Goal: Task Accomplishment & Management: Complete application form

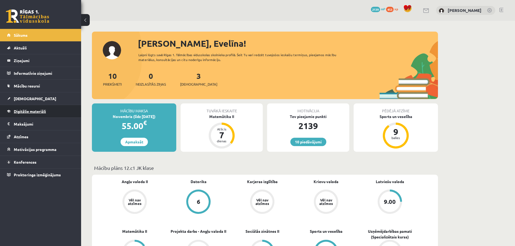
click at [33, 111] on span "Digitālie materiāli" at bounding box center [30, 111] width 32 height 5
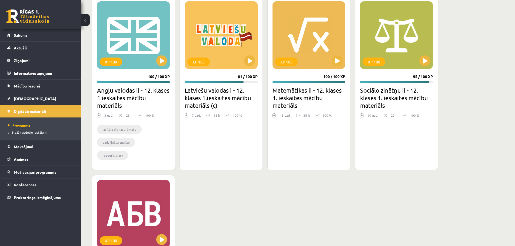
scroll to position [782, 0]
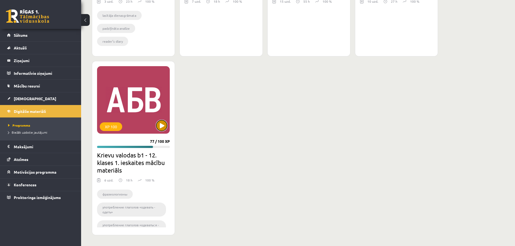
click at [165, 124] on button at bounding box center [161, 125] width 11 height 11
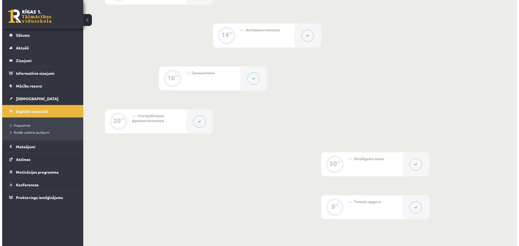
scroll to position [181, 0]
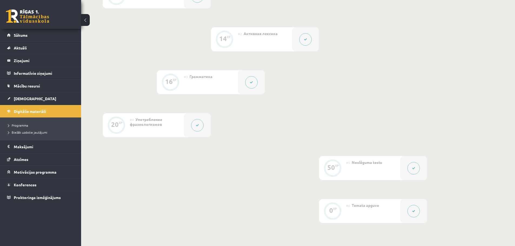
click at [248, 82] on button at bounding box center [251, 82] width 12 height 12
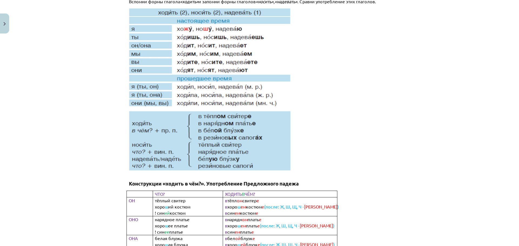
scroll to position [117, 0]
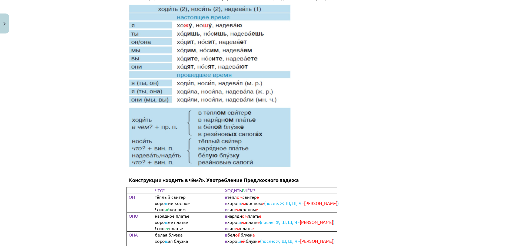
click at [140, 126] on img at bounding box center [210, 85] width 162 height 163
drag, startPoint x: 117, startPoint y: 115, endPoint x: 209, endPoint y: 156, distance: 100.5
click at [209, 156] on div "Mācību tēma: Krievu valodas b1 - 12. klases 1. ieskaites mācību materiāls #3 Гр…" at bounding box center [259, 123] width 519 height 246
click at [180, 127] on img at bounding box center [210, 85] width 162 height 163
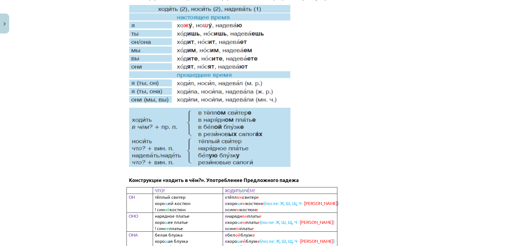
click at [364, 93] on p at bounding box center [259, 85] width 261 height 163
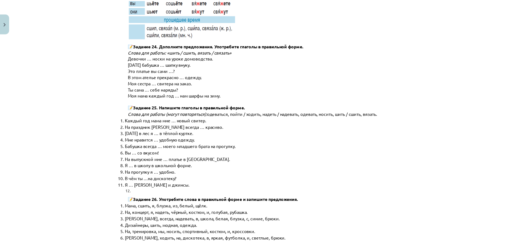
scroll to position [2703, 0]
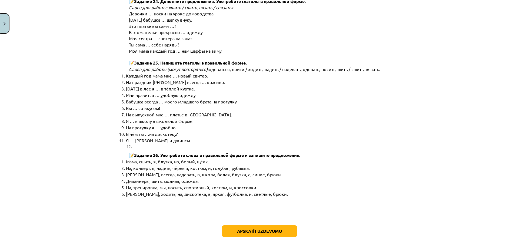
click at [6, 24] on button "Close" at bounding box center [4, 24] width 9 height 20
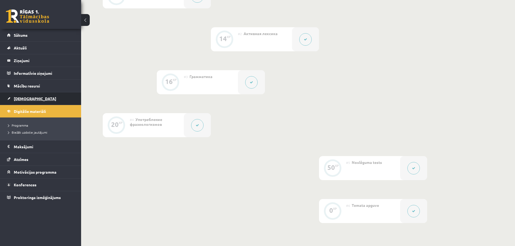
click at [25, 96] on link "[DEMOGRAPHIC_DATA]" at bounding box center [40, 99] width 67 height 12
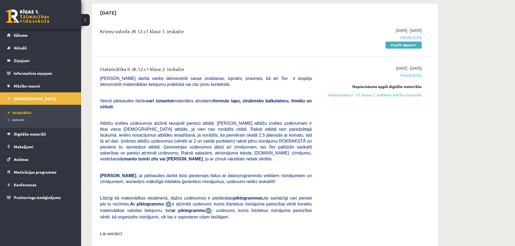
scroll to position [141, 0]
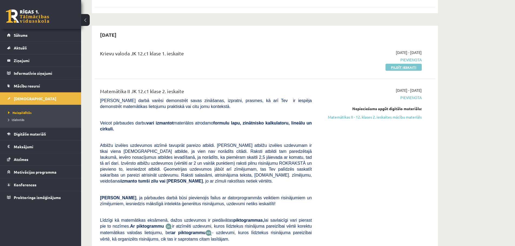
click at [395, 68] on link "Pildīt ieskaiti" at bounding box center [404, 67] width 36 height 7
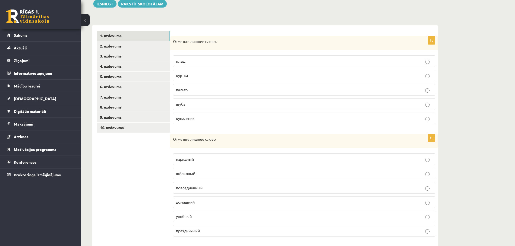
scroll to position [71, 0]
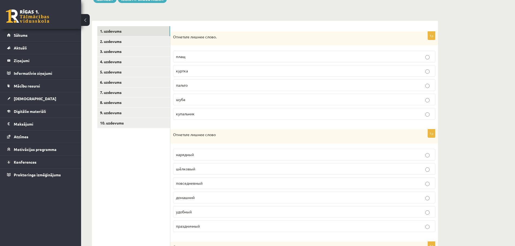
click at [207, 114] on p "купальник" at bounding box center [304, 114] width 256 height 6
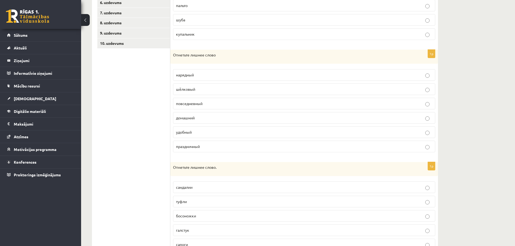
scroll to position [151, 0]
click at [210, 88] on p "шёлковый" at bounding box center [304, 89] width 256 height 6
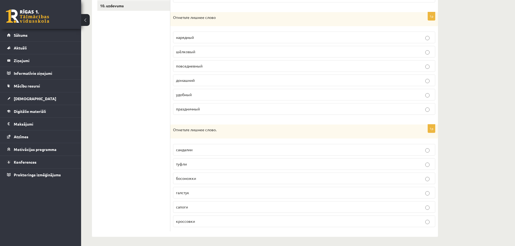
scroll to position [190, 0]
click at [201, 193] on p "галстук" at bounding box center [304, 192] width 256 height 6
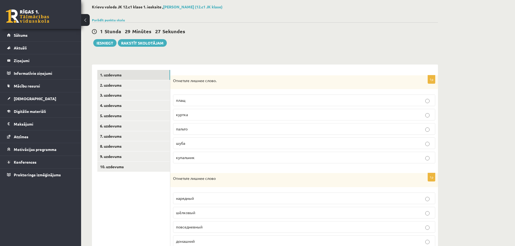
scroll to position [27, 0]
click at [129, 90] on link "2. uzdevums" at bounding box center [133, 86] width 73 height 10
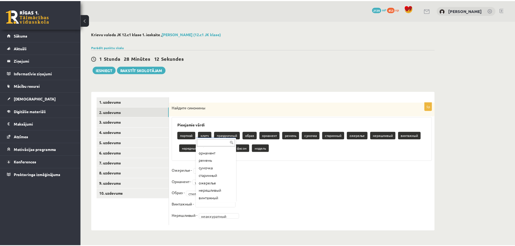
scroll to position [37, 0]
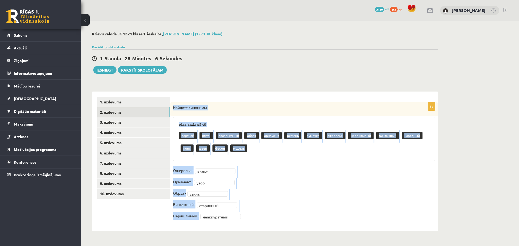
drag, startPoint x: 174, startPoint y: 108, endPoint x: 200, endPoint y: 223, distance: 117.7
click at [200, 223] on div "**********" at bounding box center [304, 165] width 268 height 124
copy div "Найдите синонимы Pieejamie vārdi портной клатч праздничный образ орнамент ремен…"
click at [276, 82] on div "**********" at bounding box center [265, 132] width 368 height 222
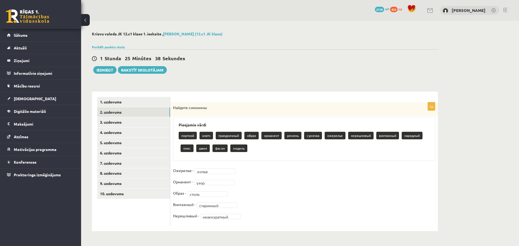
click at [245, 55] on div "1 Stunda 25 Minūtes 38 Sekundes" at bounding box center [265, 58] width 346 height 7
click at [124, 121] on link "3. uzdevums" at bounding box center [133, 122] width 73 height 10
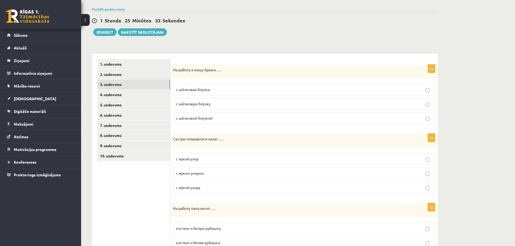
scroll to position [42, 0]
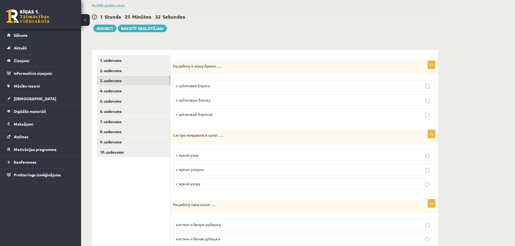
click at [222, 116] on p "с шёлковой блузкой" at bounding box center [304, 115] width 256 height 6
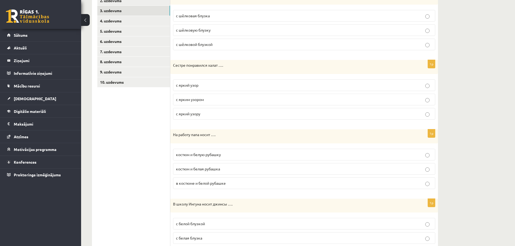
scroll to position [123, 0]
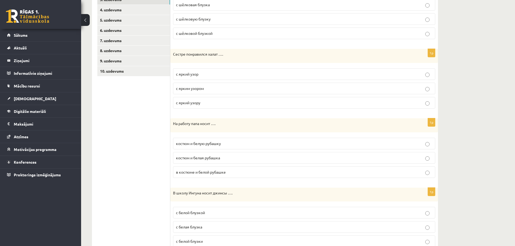
click at [223, 90] on p "с ярким узором" at bounding box center [304, 89] width 256 height 6
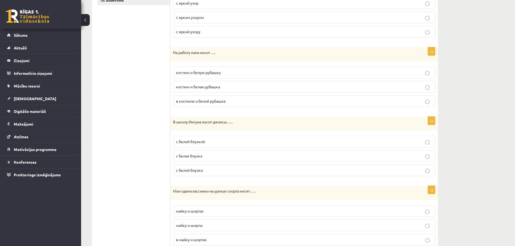
scroll to position [195, 0]
click at [228, 68] on label "костюм и белую рубашку" at bounding box center [304, 72] width 262 height 12
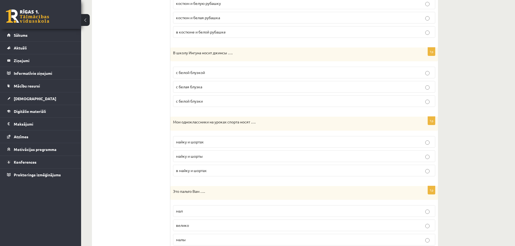
scroll to position [275, 0]
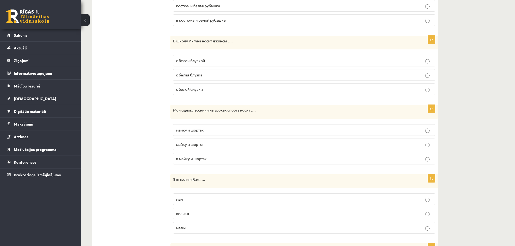
click at [214, 60] on p "с белой блузкой" at bounding box center [304, 61] width 256 height 6
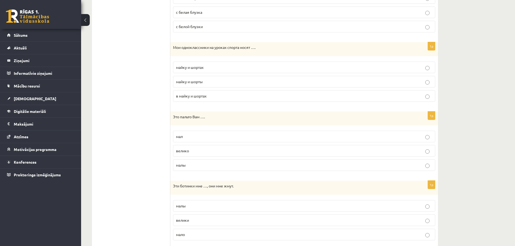
scroll to position [341, 0]
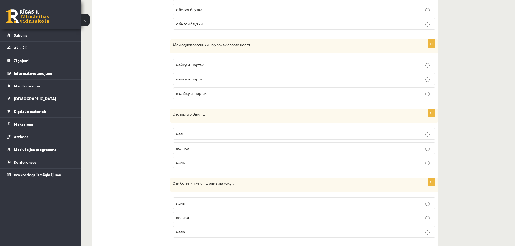
click at [216, 80] on p "майку и шорты" at bounding box center [304, 79] width 256 height 6
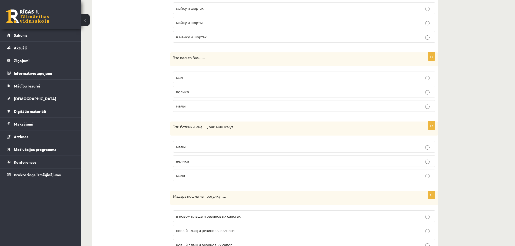
scroll to position [403, 0]
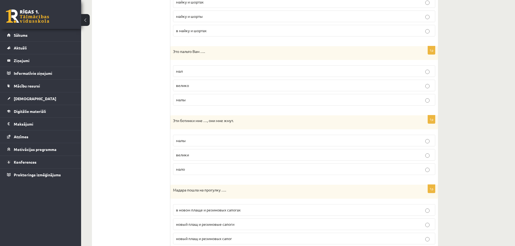
click at [198, 84] on p "велико" at bounding box center [304, 86] width 256 height 6
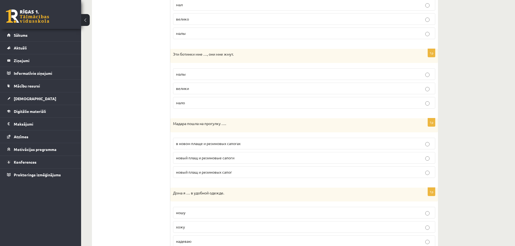
scroll to position [476, 0]
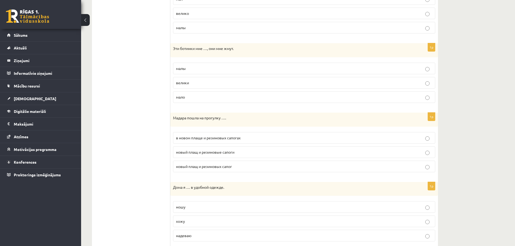
click at [210, 68] on p "малы" at bounding box center [304, 69] width 256 height 6
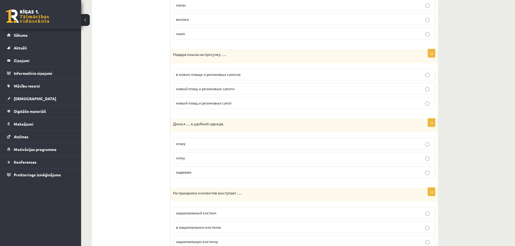
scroll to position [541, 0]
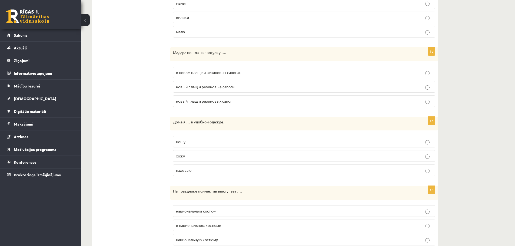
click at [261, 71] on p "в новом плаще и резиновых сапогах" at bounding box center [304, 73] width 256 height 6
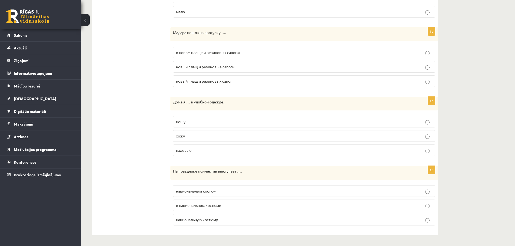
click at [205, 137] on p "хожу" at bounding box center [304, 136] width 256 height 6
click at [230, 204] on p "в национальном костюме" at bounding box center [304, 206] width 256 height 6
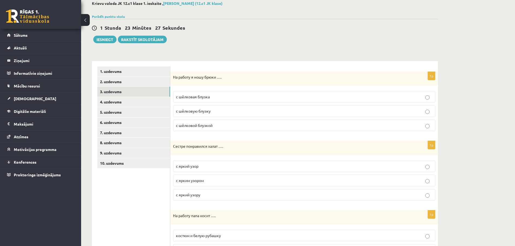
scroll to position [5, 0]
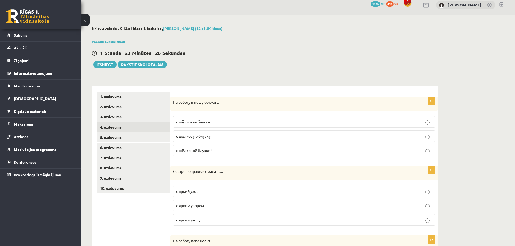
click at [139, 129] on link "4. uzdevums" at bounding box center [133, 127] width 73 height 10
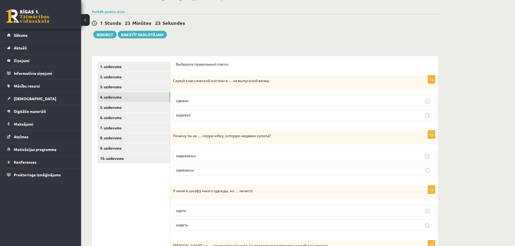
scroll to position [38, 0]
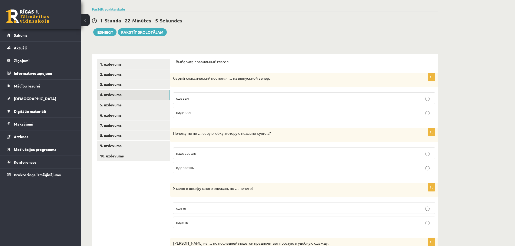
click at [198, 98] on p "одевал" at bounding box center [304, 98] width 256 height 6
click at [214, 111] on p "надевал" at bounding box center [304, 113] width 256 height 6
click at [329, 39] on div "**********" at bounding box center [265, 171] width 368 height 376
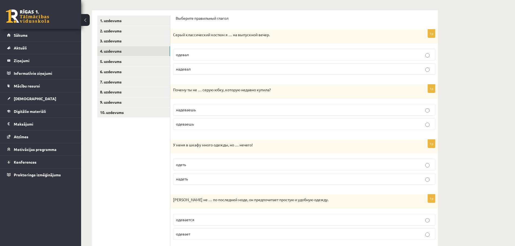
scroll to position [84, 0]
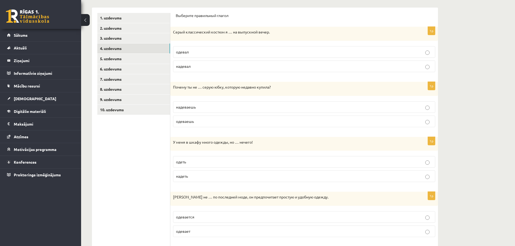
click at [204, 107] on p "надеваешь" at bounding box center [304, 107] width 256 height 6
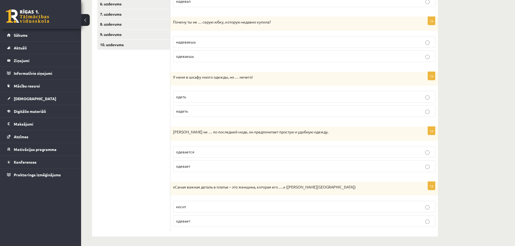
scroll to position [151, 0]
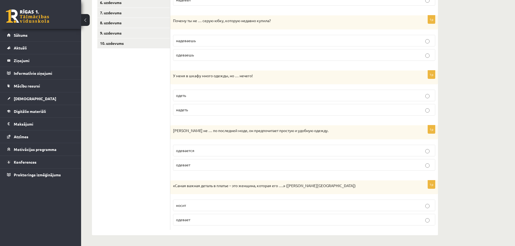
click at [228, 110] on p "надеть" at bounding box center [304, 110] width 256 height 6
drag, startPoint x: 170, startPoint y: 74, endPoint x: 206, endPoint y: 106, distance: 47.9
click at [206, 106] on div "1p У меня в шкафу много одежды, но … нечего! одеть надеть" at bounding box center [304, 96] width 268 height 50
copy div "У меня в шкафу много одежды, но … нечего! одеть надеть"
click at [148, 138] on ul "1. uzdevums 2. uzdevums 3. uzdevums 4. uzdevums 5. uzdevums 6. uzdevums 7. uzde…" at bounding box center [133, 88] width 73 height 284
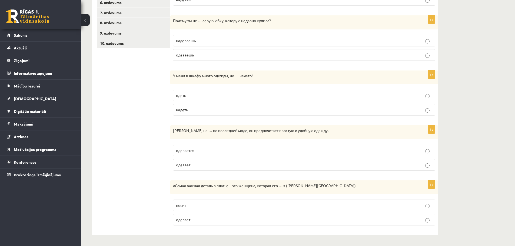
click at [210, 151] on p "одевается" at bounding box center [304, 151] width 256 height 6
click at [203, 207] on p "носит" at bounding box center [304, 206] width 256 height 6
drag, startPoint x: 168, startPoint y: 187, endPoint x: 213, endPoint y: 217, distance: 54.2
click at [213, 217] on div "**********" at bounding box center [265, 88] width 346 height 295
copy div "Выберите правильный глагол 1p Серый классический костюм я … на выпускной вечер.…"
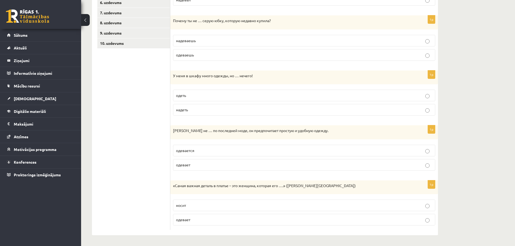
click at [122, 91] on ul "1. uzdevums 2. uzdevums 3. uzdevums 4. uzdevums 5. uzdevums 6. uzdevums 7. uzde…" at bounding box center [133, 88] width 73 height 284
click at [94, 117] on div "1. uzdevums 2. uzdevums 3. uzdevums 4. uzdevums 5. uzdevums 6. uzdevums 7. uzde…" at bounding box center [131, 88] width 78 height 295
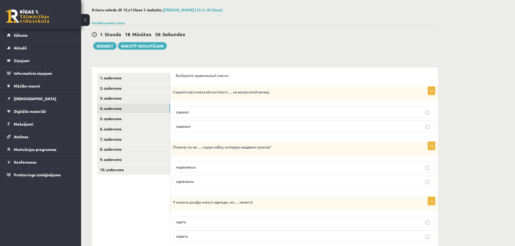
scroll to position [14, 0]
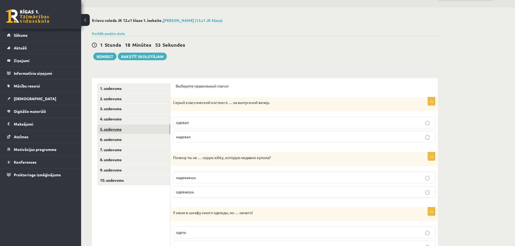
click at [137, 131] on link "5. uzdevums" at bounding box center [133, 129] width 73 height 10
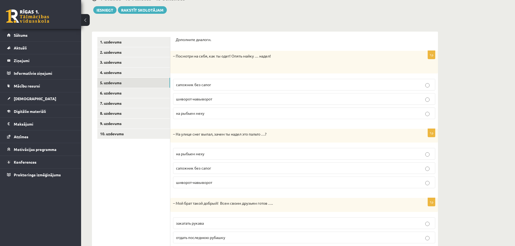
scroll to position [61, 0]
click at [235, 98] on p "шиворот-навыворот" at bounding box center [304, 98] width 256 height 6
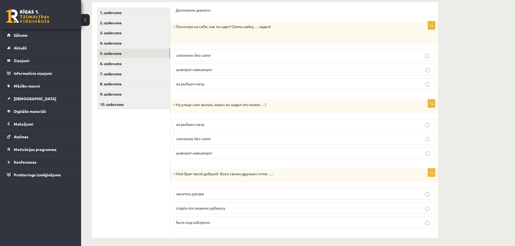
scroll to position [93, 0]
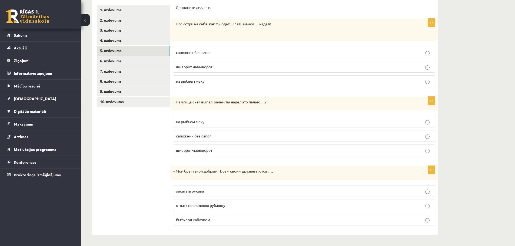
click at [214, 122] on p "на рыбьем меху" at bounding box center [304, 122] width 256 height 6
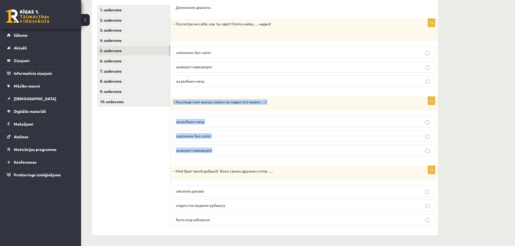
drag, startPoint x: 172, startPoint y: 102, endPoint x: 236, endPoint y: 146, distance: 77.3
click at [236, 146] on div "1p – На улице снег выпал, зачем ты надел это пальто …? на рыбьем меху сапожник …" at bounding box center [304, 129] width 268 height 64
copy div "– На улице снег выпал, зачем ты надел это пальто …? на рыбьем меху сапожник без…"
click at [220, 151] on p "шиворот-навыворот" at bounding box center [304, 151] width 256 height 6
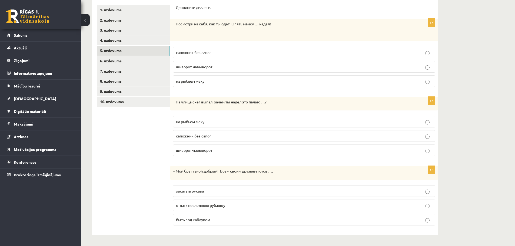
click at [174, 6] on div "Дополните диалоги. 1p – Посмотри на себя, как ты одет! Опять майку … надел! сап…" at bounding box center [304, 117] width 268 height 236
click at [124, 177] on ul "1. uzdevums 2. uzdevums 3. uzdevums 4. uzdevums 5. uzdevums 6. uzdevums 7. uzde…" at bounding box center [133, 117] width 73 height 225
click at [233, 204] on p "отдать последнюю рубашку" at bounding box center [304, 206] width 256 height 6
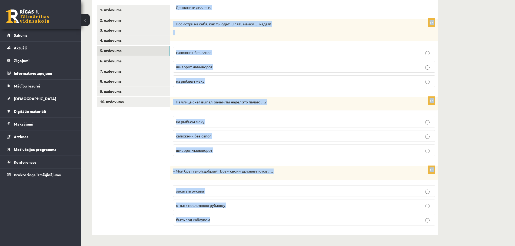
drag, startPoint x: 174, startPoint y: 6, endPoint x: 236, endPoint y: 229, distance: 231.1
click at [236, 229] on div "Дополните диалоги. 1p – Посмотри на себя, как ты одет! Опять майку … надел! сап…" at bounding box center [304, 117] width 268 height 236
copy form "Дополните диалоги. 1p – Посмотри на себя, как ты одет! Опять майку … надел! сап…"
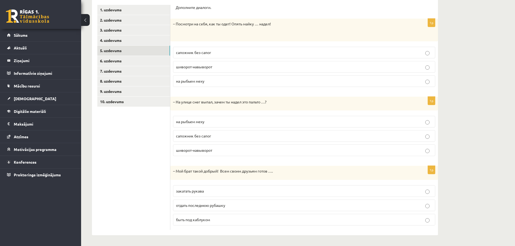
click at [128, 166] on ul "1. uzdevums 2. uzdevums 3. uzdevums 4. uzdevums 5. uzdevums 6. uzdevums 7. uzde…" at bounding box center [133, 117] width 73 height 225
drag, startPoint x: 173, startPoint y: 101, endPoint x: 265, endPoint y: 110, distance: 92.7
click at [265, 110] on div "– На улице снег выпал, зачем ты надел это пальто …?" at bounding box center [304, 104] width 268 height 14
copy p "– На улице снег выпал, зачем ты надел это пальто"
click at [115, 165] on ul "1. uzdevums 2. uzdevums 3. uzdevums 4. uzdevums 5. uzdevums 6. uzdevums 7. uzde…" at bounding box center [133, 117] width 73 height 225
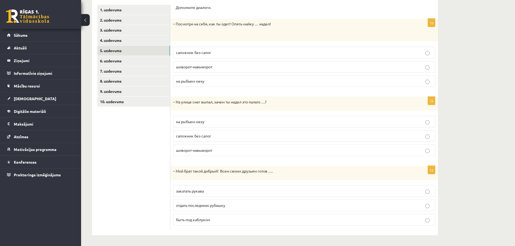
click at [137, 145] on ul "1. uzdevums 2. uzdevums 3. uzdevums 4. uzdevums 5. uzdevums 6. uzdevums 7. uzde…" at bounding box center [133, 117] width 73 height 225
click at [214, 122] on p "на рыбьем меху" at bounding box center [304, 122] width 256 height 6
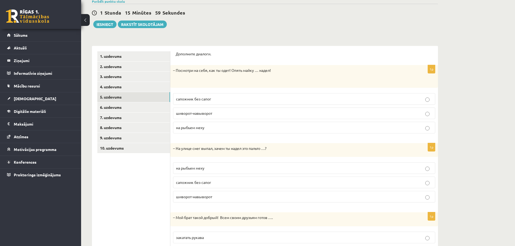
scroll to position [44, 0]
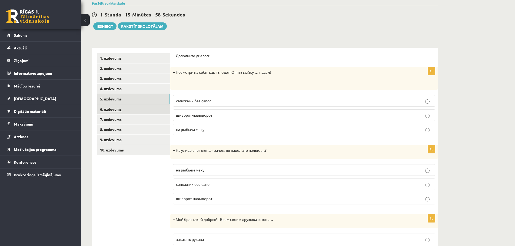
click at [145, 111] on link "6. uzdevums" at bounding box center [133, 109] width 73 height 10
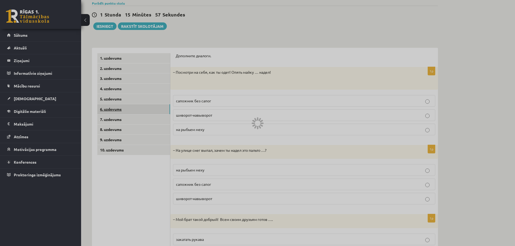
scroll to position [0, 0]
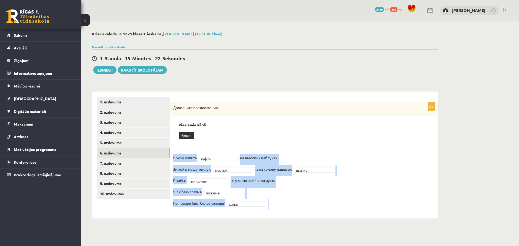
drag, startPoint x: 173, startPoint y: 157, endPoint x: 289, endPoint y: 212, distance: 128.1
click at [289, 212] on div "6p Дополните предложения. Pieejamie vārdi [GEOGRAPHIC_DATA] Я хочу купить туфли…" at bounding box center [304, 158] width 268 height 111
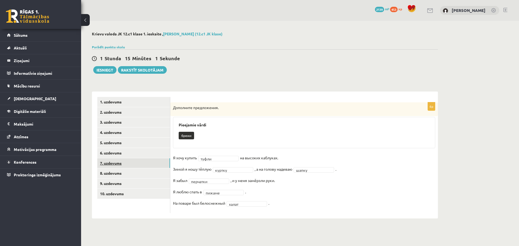
click at [136, 162] on link "7. uzdevums" at bounding box center [133, 164] width 73 height 10
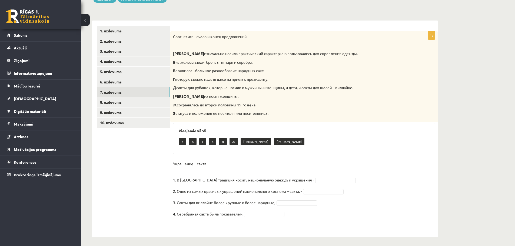
scroll to position [74, 0]
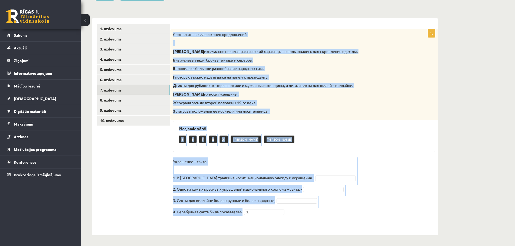
drag, startPoint x: 174, startPoint y: 32, endPoint x: 270, endPoint y: 218, distance: 209.1
click at [270, 218] on div "4p Соотнесите начало и конец предложений. А изначально носила практический хара…" at bounding box center [304, 129] width 268 height 201
copy div "Loremipsum dolors a conse adipiscinge. S doeiusmodt incidi utlaboreetdo magnaal…"
click at [282, 163] on p "Украшение – сакта. 1. В [GEOGRAPHIC_DATA] традиция носить национальную одежду и…" at bounding box center [243, 170] width 141 height 24
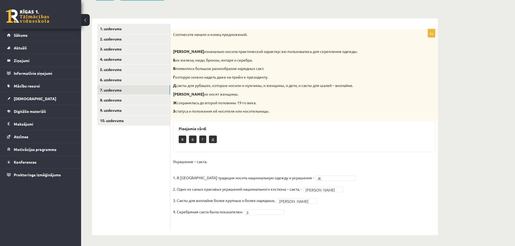
click at [146, 179] on ul "1. uzdevums 2. uzdevums 3. uzdevums 4. uzdevums 5. uzdevums 6. uzdevums 7. uzde…" at bounding box center [133, 127] width 73 height 206
drag, startPoint x: 177, startPoint y: 178, endPoint x: 290, endPoint y: 180, distance: 112.8
click at [290, 180] on p "Украшение – сакта. 1. В [GEOGRAPHIC_DATA] традиция носить национальную одежду и…" at bounding box center [243, 170] width 141 height 24
copy p "В [GEOGRAPHIC_DATA] традиция носить национальную одежду и украшения"
click at [213, 107] on div "Соотнесите начало и конец предложений. А изначально носила практический характе…" at bounding box center [304, 74] width 268 height 91
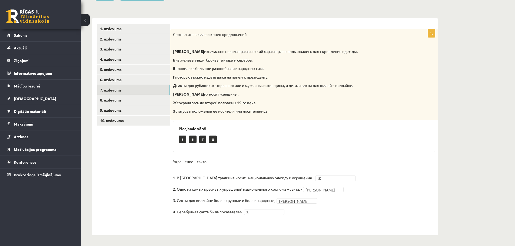
drag, startPoint x: 178, startPoint y: 103, endPoint x: 259, endPoint y: 103, distance: 81.1
click at [259, 103] on p "Ж сохранялась до второй половины 19-го века." at bounding box center [290, 102] width 235 height 5
copy p "сохранялась до второй половины 19-го века."
click at [130, 173] on ul "1. uzdevums 2. uzdevums 3. uzdevums 4. uzdevums 5. uzdevums 6. uzdevums 7. uzde…" at bounding box center [133, 127] width 73 height 206
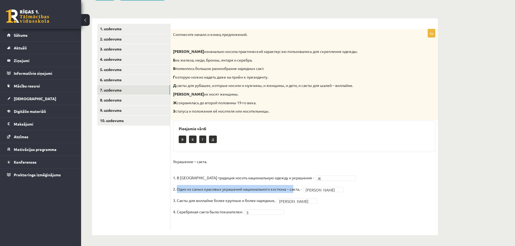
drag, startPoint x: 178, startPoint y: 189, endPoint x: 296, endPoint y: 192, distance: 118.0
click at [296, 192] on p "2. Одно из самых красивых украшений национального костюма – сакта, -" at bounding box center [237, 189] width 129 height 8
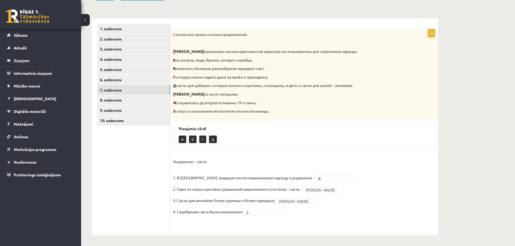
click at [301, 192] on p "2. Одно из самых красивых украшений национального костюма – сакта, -" at bounding box center [237, 189] width 129 height 8
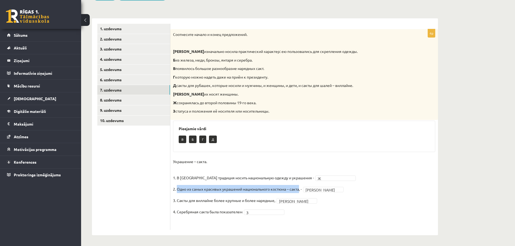
drag, startPoint x: 301, startPoint y: 189, endPoint x: 179, endPoint y: 190, distance: 122.8
click at [179, 190] on p "2. Одно из самых красивых украшений национального костюма – сакта, -" at bounding box center [237, 189] width 129 height 8
copy p "дно из самых красивых украшений национального костюма – сакта"
drag, startPoint x: 177, startPoint y: 189, endPoint x: 305, endPoint y: 187, distance: 128.8
click at [305, 187] on fieldset "Украшение – сакта. 1. В [GEOGRAPHIC_DATA] традиция носить национальную одежду и…" at bounding box center [304, 193] width 262 height 70
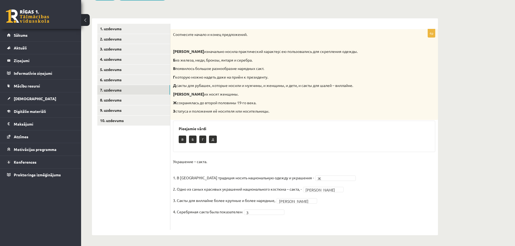
click at [224, 87] on p "Д сакты для рубашек, которые носили и мужчины, и женщины, и дети, и сакты для ш…" at bounding box center [290, 85] width 235 height 5
drag, startPoint x: 177, startPoint y: 50, endPoint x: 346, endPoint y: 47, distance: 168.3
click at [346, 47] on div "Соотнесите начало и конец предложений. А изначально носила практический характе…" at bounding box center [304, 74] width 268 height 91
click at [128, 184] on ul "1. uzdevums 2. uzdevums 3. uzdevums 4. uzdevums 5. uzdevums 6. uzdevums 7. uzde…" at bounding box center [133, 127] width 73 height 206
drag, startPoint x: 177, startPoint y: 201, endPoint x: 278, endPoint y: 203, distance: 100.4
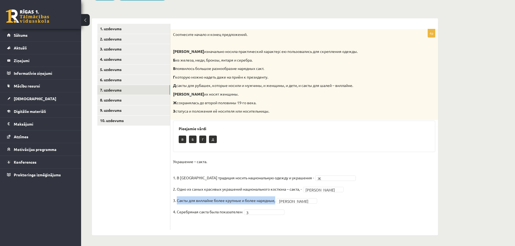
click at [278, 203] on fieldset "Украшение – сакта. 1. В [GEOGRAPHIC_DATA] традиция носить национальную одежду и…" at bounding box center [304, 193] width 262 height 70
click at [295, 128] on h3 "Pieejamie vārdi" at bounding box center [304, 129] width 251 height 5
drag, startPoint x: 177, startPoint y: 94, endPoint x: 212, endPoint y: 92, distance: 34.7
click at [212, 92] on p "Е их носят женщины." at bounding box center [290, 94] width 235 height 5
click at [130, 162] on ul "1. uzdevums 2. uzdevums 3. uzdevums 4. uzdevums 5. uzdevums 6. uzdevums 7. uzde…" at bounding box center [133, 127] width 73 height 206
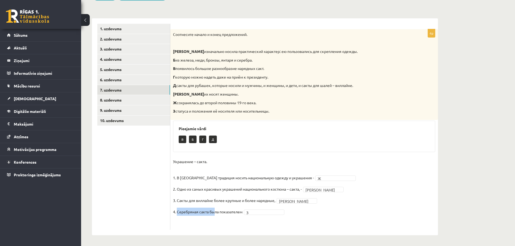
drag, startPoint x: 178, startPoint y: 212, endPoint x: 214, endPoint y: 211, distance: 36.3
click at [214, 211] on p "4. Серебряная сакта была показателем" at bounding box center [208, 212] width 70 height 8
click at [201, 181] on p "Украшение – сакта. 1. В [GEOGRAPHIC_DATA] традиция носить национальную одежду и…" at bounding box center [243, 170] width 141 height 24
drag, startPoint x: 177, startPoint y: 202, endPoint x: 276, endPoint y: 198, distance: 99.3
click at [275, 198] on p "3. Сакты для виллайне более крупные и более нарядные," at bounding box center [224, 201] width 102 height 8
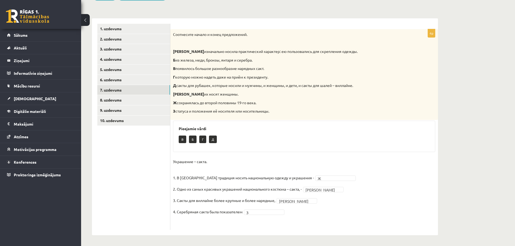
click at [144, 223] on ul "1. uzdevums 2. uzdevums 3. uzdevums 4. uzdevums 5. uzdevums 6. uzdevums 7. uzde…" at bounding box center [133, 127] width 73 height 206
drag, startPoint x: 177, startPoint y: 213, endPoint x: 243, endPoint y: 212, distance: 65.7
click at [243, 212] on p "4. Серебряная сакта была показателем" at bounding box center [208, 212] width 70 height 8
click at [286, 123] on div "Pieejamie vārdi В Б Г Д" at bounding box center [304, 136] width 262 height 31
drag, startPoint x: 176, startPoint y: 112, endPoint x: 273, endPoint y: 112, distance: 97.1
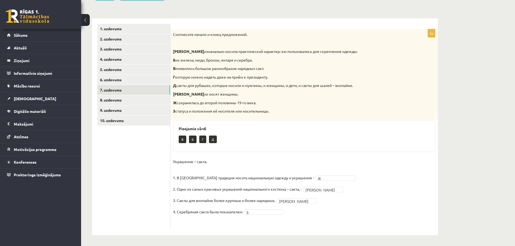
click at [273, 112] on p "З статуса и положения её носителя или носительницы." at bounding box center [290, 111] width 235 height 5
click at [129, 177] on ul "1. uzdevums 2. uzdevums 3. uzdevums 4. uzdevums 5. uzdevums 6. uzdevums 7. uzde…" at bounding box center [133, 127] width 73 height 206
click at [134, 98] on link "8. uzdevums" at bounding box center [133, 100] width 73 height 10
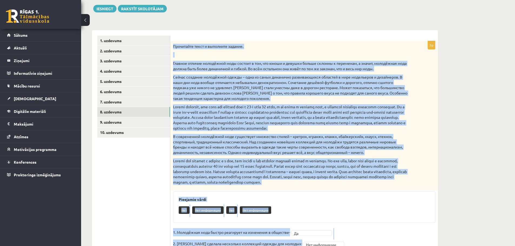
scroll to position [120, 0]
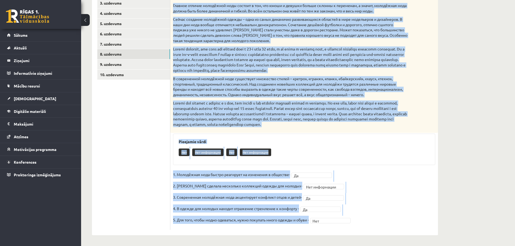
drag, startPoint x: 173, startPoint y: 47, endPoint x: 307, endPoint y: 226, distance: 224.1
click at [307, 226] on div "**********" at bounding box center [304, 106] width 268 height 247
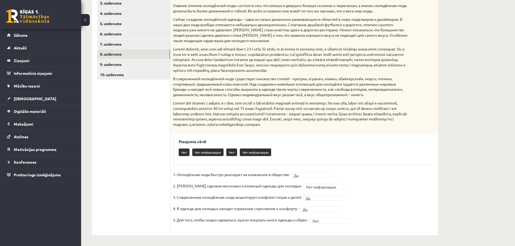
click at [133, 161] on ul "1. uzdevums 2. uzdevums 3. uzdevums 4. uzdevums 5. uzdevums 6. uzdevums 7. uzde…" at bounding box center [133, 104] width 73 height 252
click at [121, 117] on ul "1. uzdevums 2. uzdevums 3. uzdevums 4. uzdevums 5. uzdevums 6. uzdevums 7. uzde…" at bounding box center [133, 104] width 73 height 252
click at [138, 121] on ul "1. uzdevums 2. uzdevums 3. uzdevums 4. uzdevums 5. uzdevums 6. uzdevums 7. uzde…" at bounding box center [133, 104] width 73 height 252
click at [137, 134] on ul "1. uzdevums 2. uzdevums 3. uzdevums 4. uzdevums 5. uzdevums 6. uzdevums 7. uzde…" at bounding box center [133, 104] width 73 height 252
click at [126, 182] on ul "1. uzdevums 2. uzdevums 3. uzdevums 4. uzdevums 5. uzdevums 6. uzdevums 7. uzde…" at bounding box center [133, 104] width 73 height 252
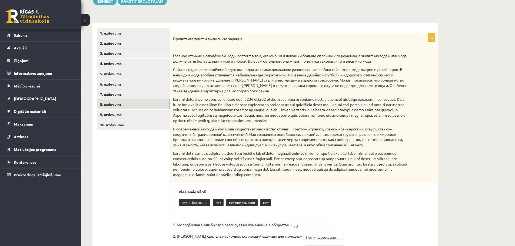
scroll to position [58, 0]
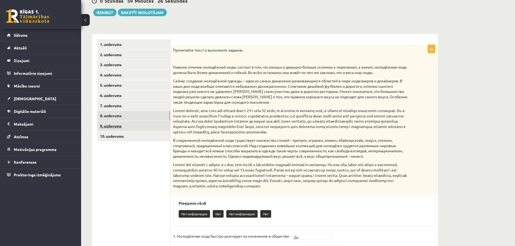
click at [143, 121] on link "9. uzdevums" at bounding box center [133, 126] width 73 height 10
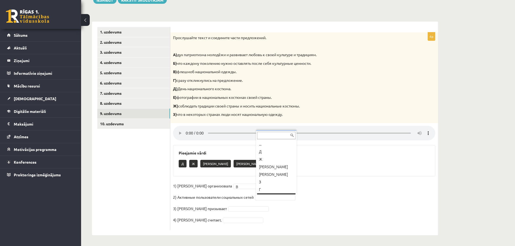
scroll to position [6, 0]
click at [227, 215] on fieldset "1) [PERSON_NAME] организовала В * 2) Активные пользователи социальных сетей Г *…" at bounding box center [304, 204] width 262 height 45
click at [284, 220] on fieldset "1) [PERSON_NAME] организовала В * 2) Активные пользователи социальных сетей Г *…" at bounding box center [304, 204] width 262 height 45
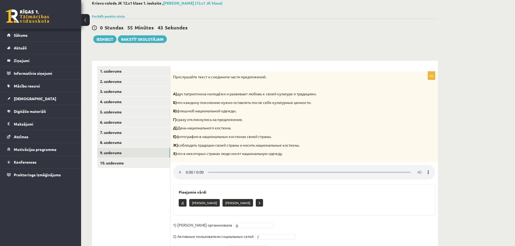
scroll to position [71, 0]
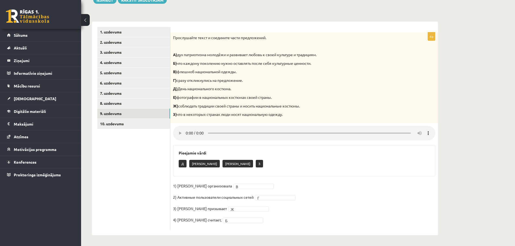
click at [346, 89] on p "Д) День национального костюма." at bounding box center [290, 88] width 235 height 5
click at [126, 186] on ul "1. uzdevums 2. uzdevums 3. uzdevums 4. uzdevums 5. uzdevums 6. uzdevums 7. uzde…" at bounding box center [133, 128] width 73 height 203
click at [477, 134] on div "**********" at bounding box center [298, 99] width 434 height 296
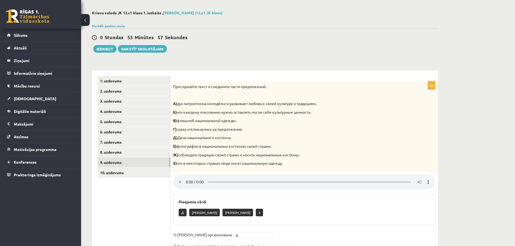
scroll to position [18, 0]
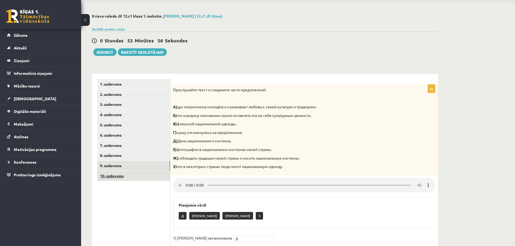
click at [136, 173] on link "10. uzdevums" at bounding box center [133, 176] width 73 height 10
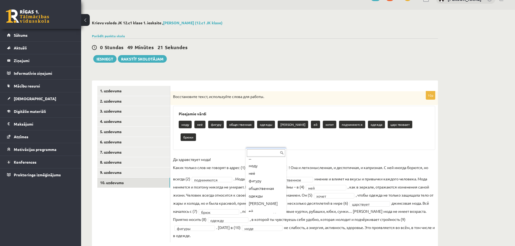
scroll to position [0, 0]
click at [314, 230] on div "**********" at bounding box center [304, 164] width 268 height 167
drag, startPoint x: 171, startPoint y: 97, endPoint x: 262, endPoint y: 241, distance: 170.0
click at [262, 241] on div "**********" at bounding box center [265, 134] width 368 height 249
click at [281, 62] on div "0 Stundas 48 Minūtes 53 Sekundes Ieskaite saglabāta! Iesniegt Rakstīt skolotājam" at bounding box center [265, 50] width 346 height 24
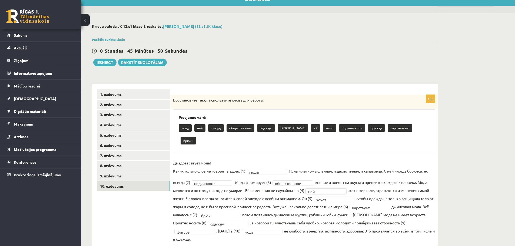
scroll to position [11, 0]
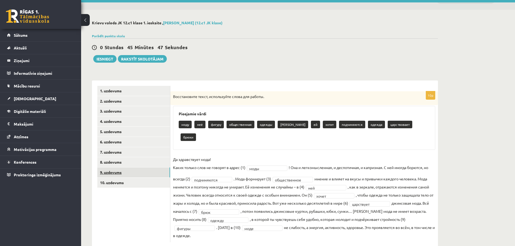
click at [130, 171] on link "9. uzdevums" at bounding box center [133, 173] width 73 height 10
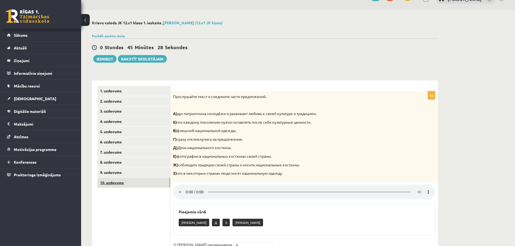
click at [134, 183] on link "10. uzdevums" at bounding box center [133, 183] width 73 height 10
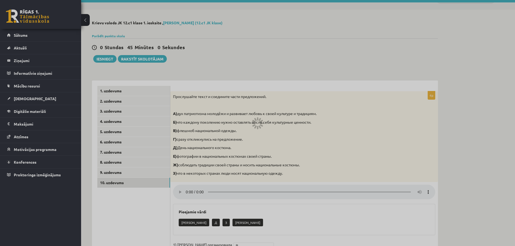
click at [486, 57] on div at bounding box center [257, 123] width 515 height 246
click at [138, 150] on div at bounding box center [257, 123] width 515 height 246
click at [150, 145] on div at bounding box center [257, 123] width 515 height 246
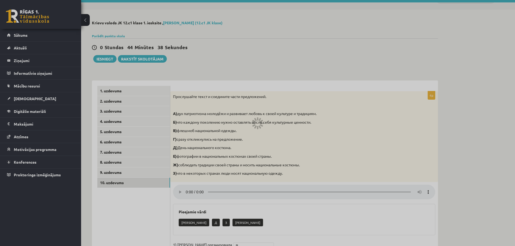
click at [150, 145] on div at bounding box center [257, 123] width 515 height 246
click at [287, 72] on div at bounding box center [257, 123] width 515 height 246
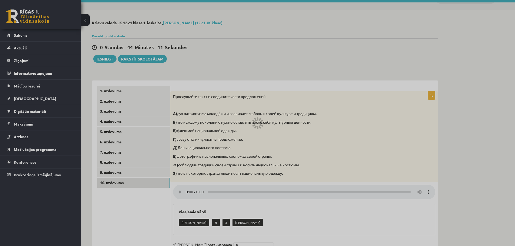
drag, startPoint x: 287, startPoint y: 72, endPoint x: 257, endPoint y: 46, distance: 39.3
click at [257, 46] on div at bounding box center [257, 123] width 515 height 246
click at [309, 40] on div at bounding box center [257, 123] width 515 height 246
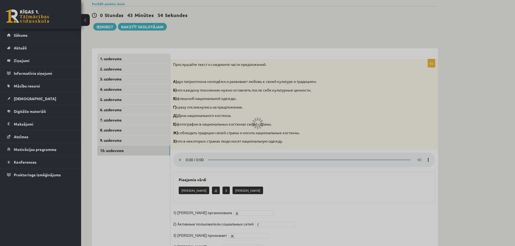
scroll to position [0, 0]
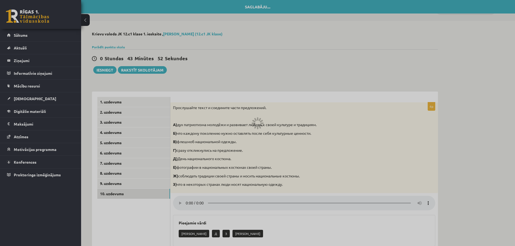
click at [243, 82] on div at bounding box center [257, 123] width 515 height 246
